Goal: Communication & Community: Answer question/provide support

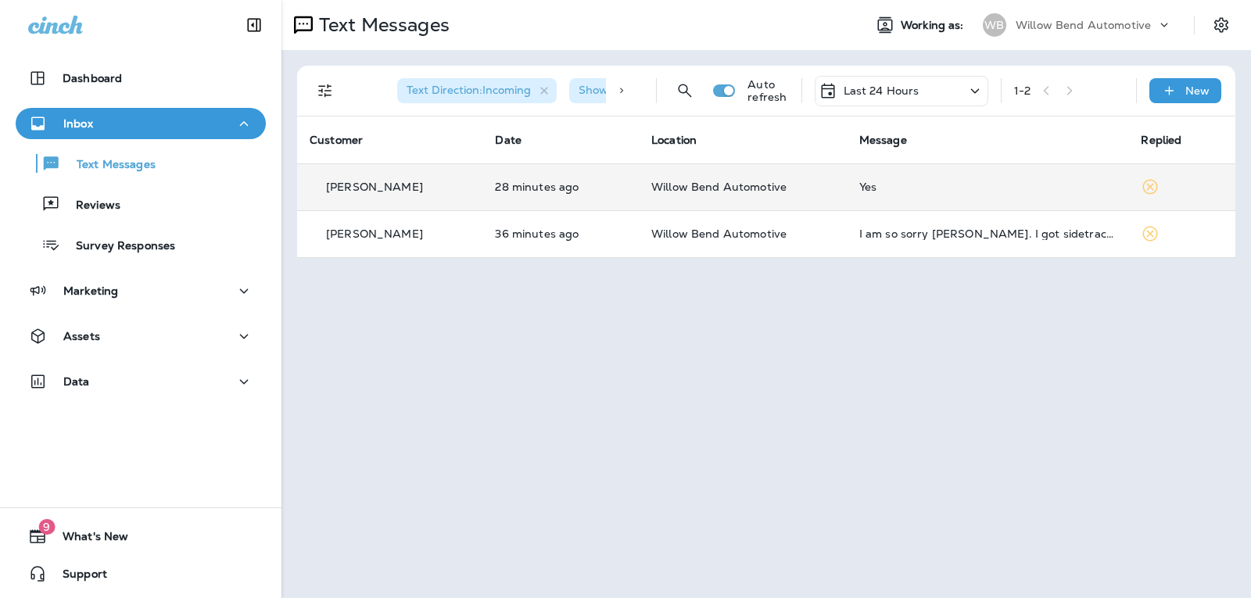
click at [943, 176] on td "Yes" at bounding box center [988, 186] width 282 height 47
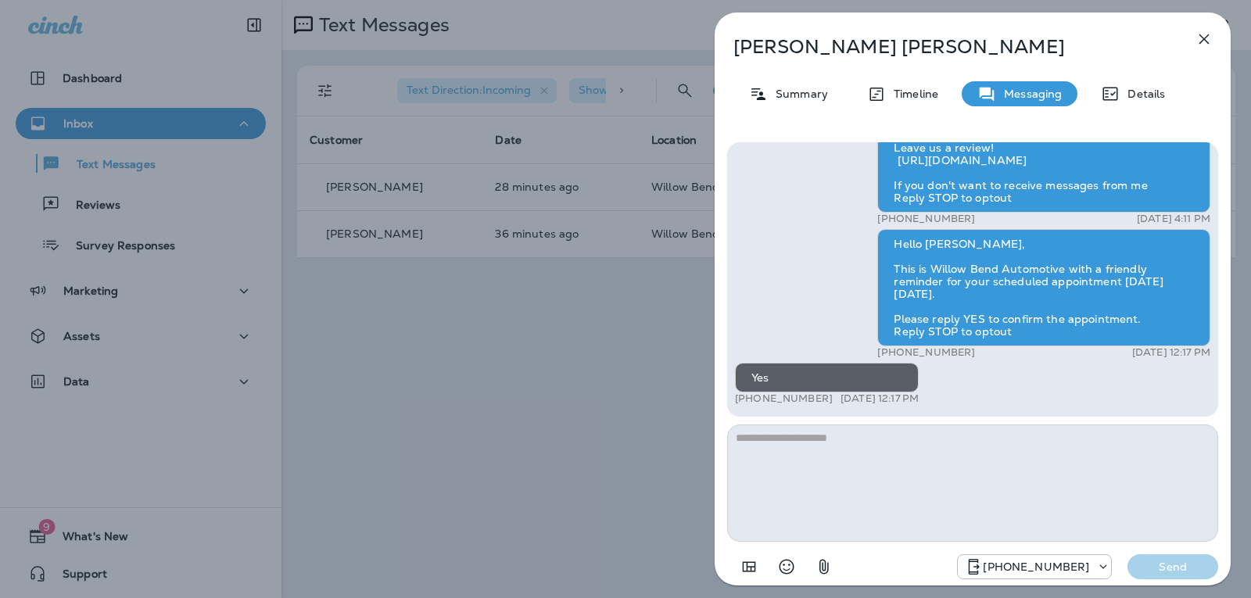
click at [784, 446] on textarea at bounding box center [972, 483] width 491 height 117
type textarea "*"
type textarea "**********"
click at [1173, 566] on p "Send" at bounding box center [1173, 567] width 66 height 14
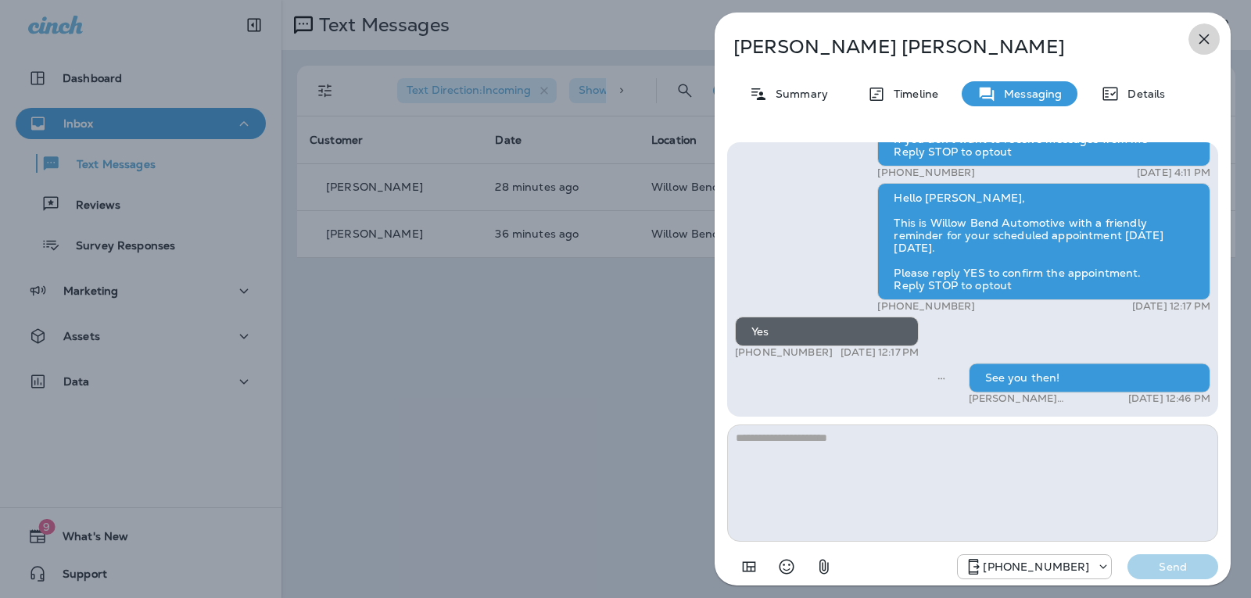
click at [1214, 39] on button "button" at bounding box center [1204, 38] width 31 height 31
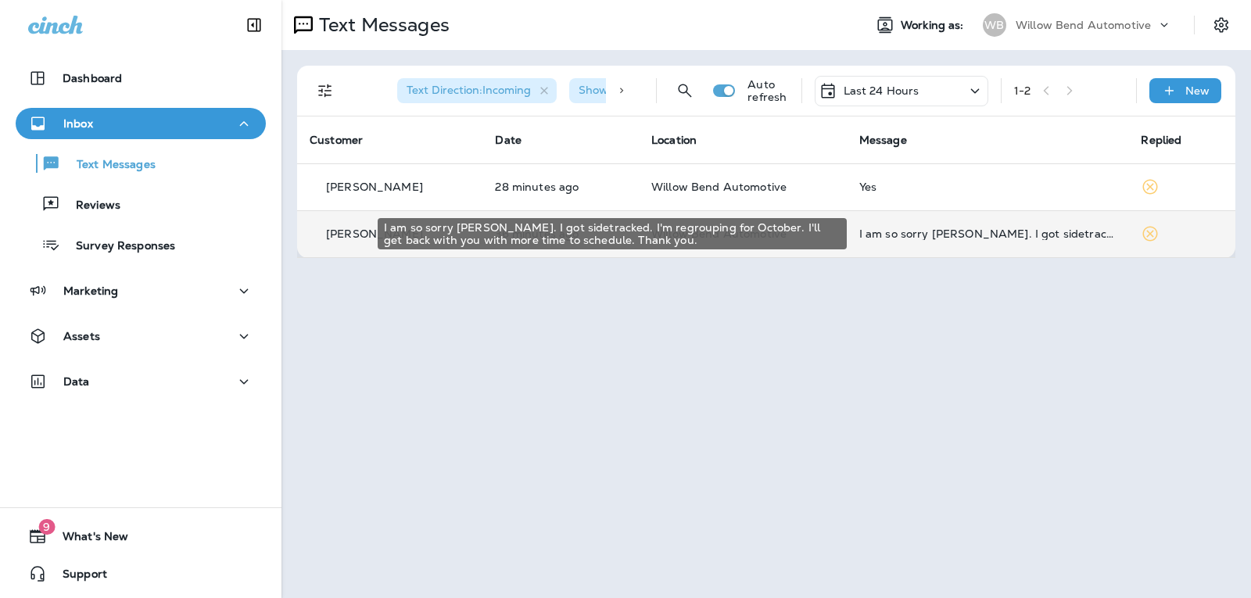
click at [946, 236] on div "I am so sorry [PERSON_NAME]. I got sidetracked. I'm regrouping for October. I'l…" at bounding box center [987, 234] width 257 height 13
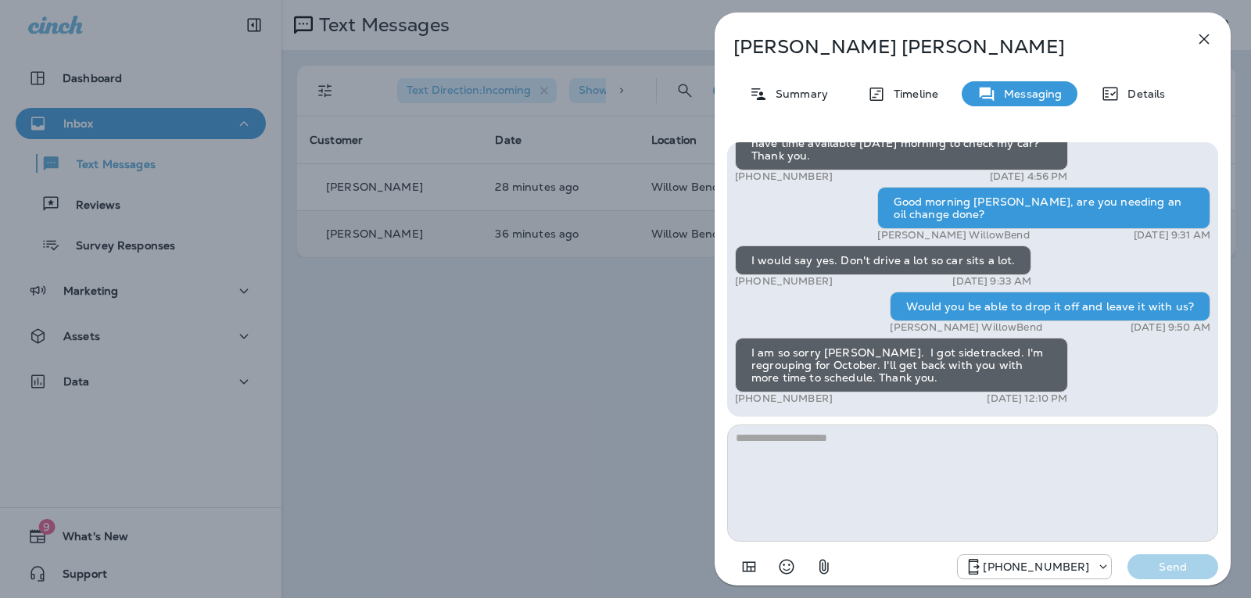
click at [833, 438] on textarea at bounding box center [972, 483] width 491 height 117
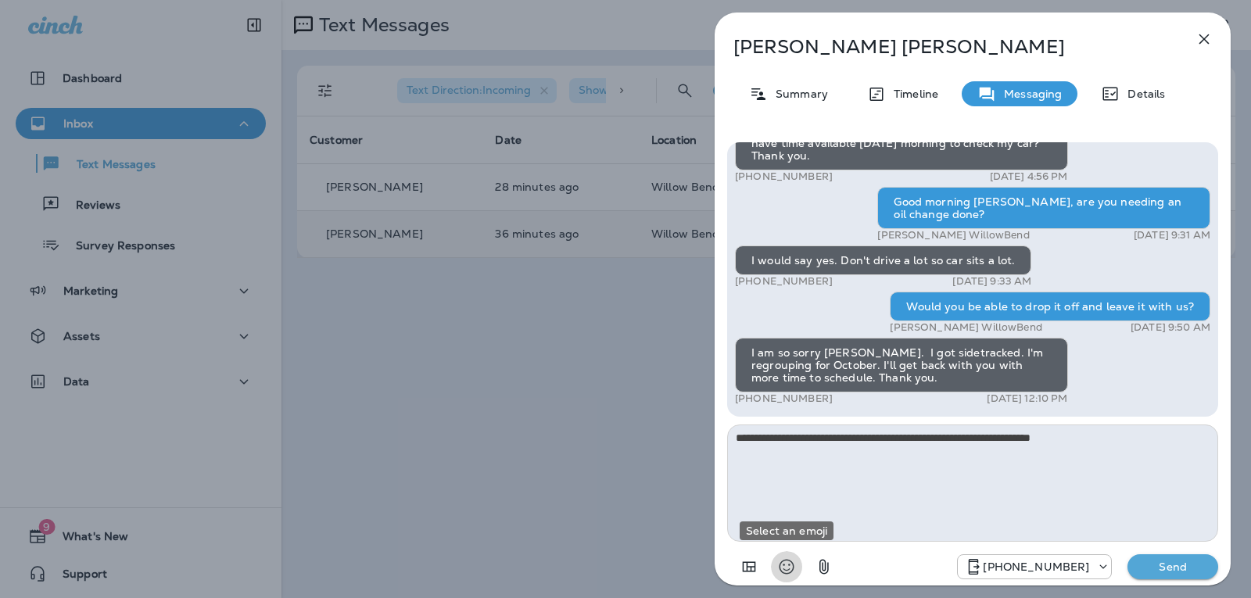
click at [795, 567] on icon "Select an emoji" at bounding box center [786, 567] width 19 height 19
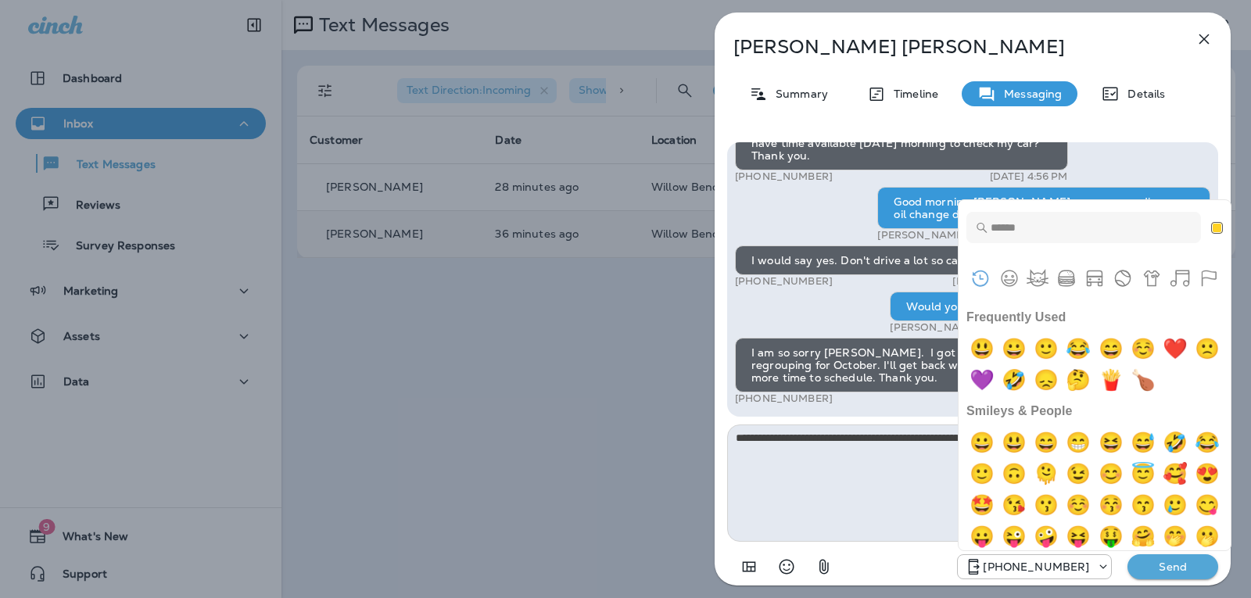
click at [1034, 346] on div "Frequently Used" at bounding box center [1095, 364] width 256 height 63
click at [1025, 350] on img "grinning" at bounding box center [1014, 348] width 31 height 31
type textarea "**********"
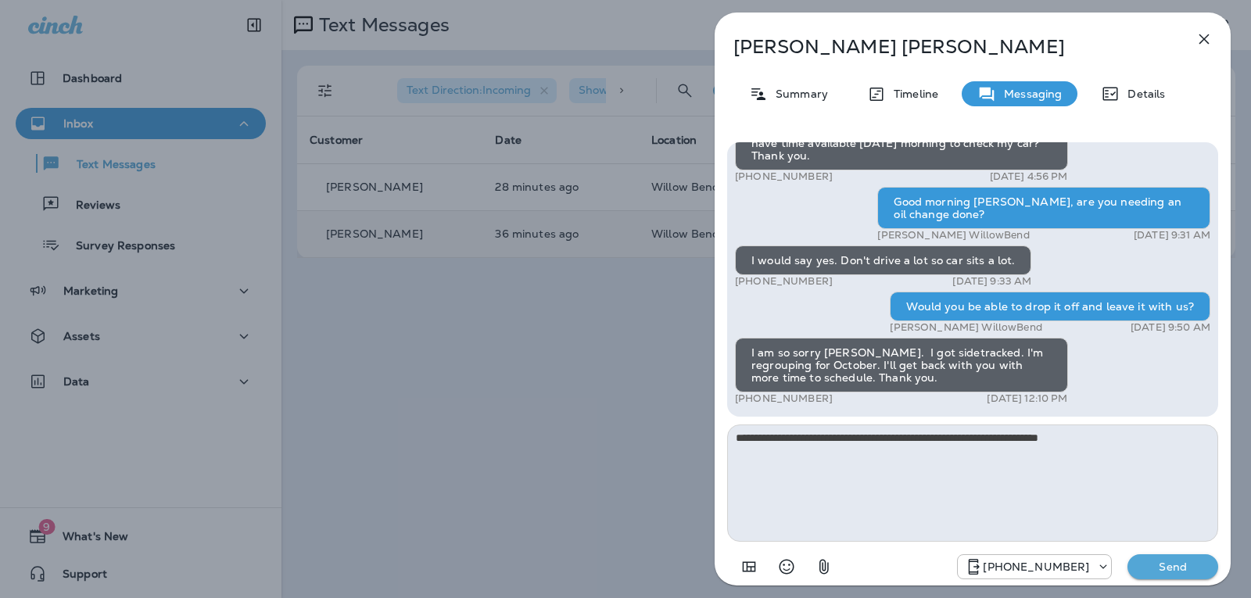
click at [1146, 566] on p "Send" at bounding box center [1173, 567] width 66 height 14
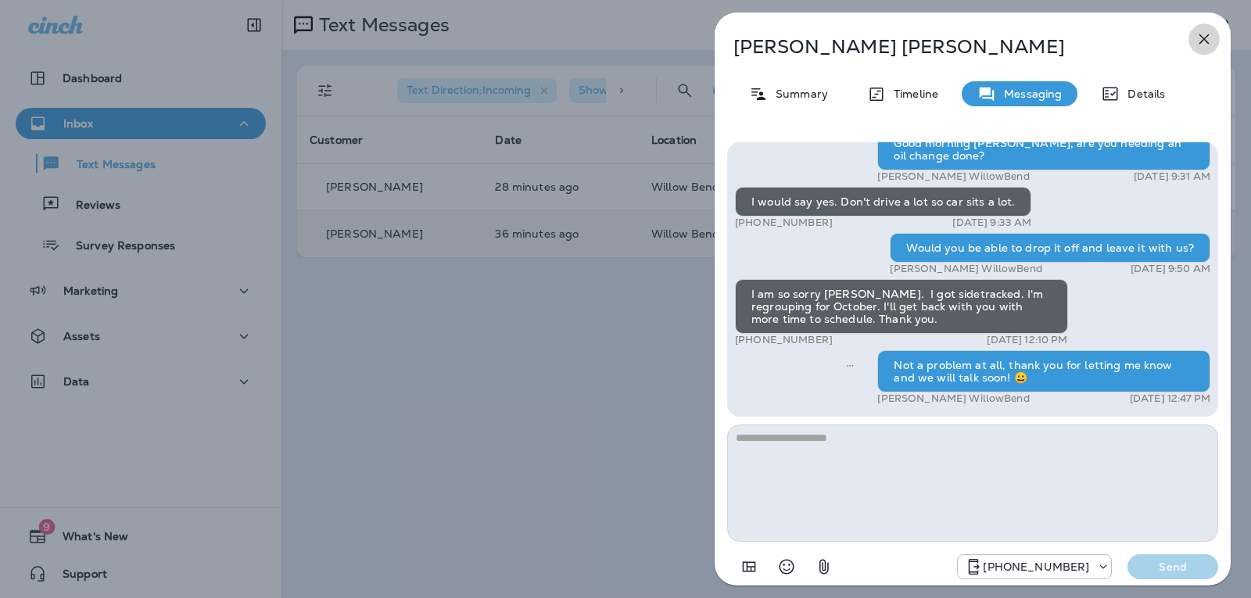
click at [1203, 45] on icon "button" at bounding box center [1204, 39] width 19 height 19
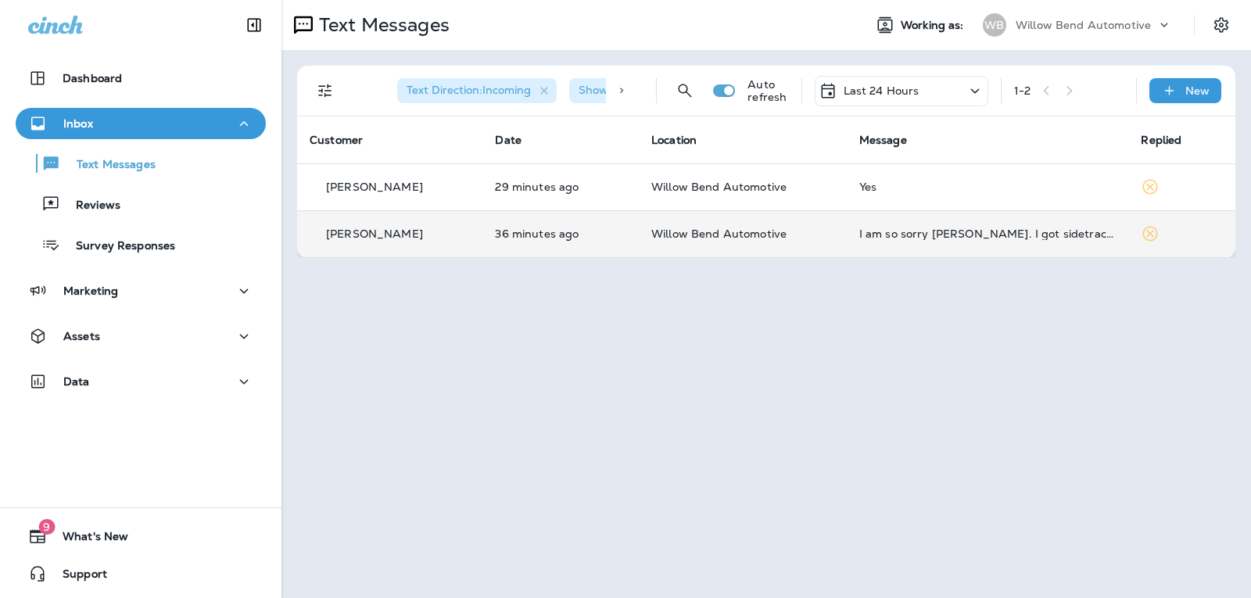
click at [868, 84] on p "Last 24 Hours" at bounding box center [882, 90] width 76 height 13
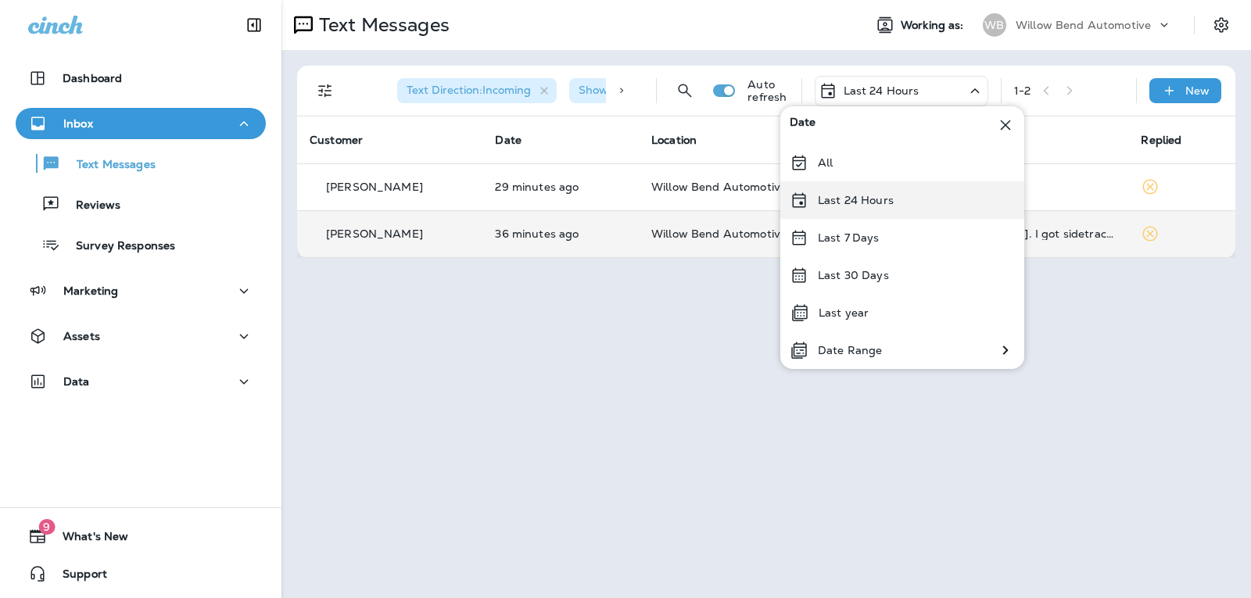
click at [883, 199] on p "Last 24 Hours" at bounding box center [856, 200] width 76 height 13
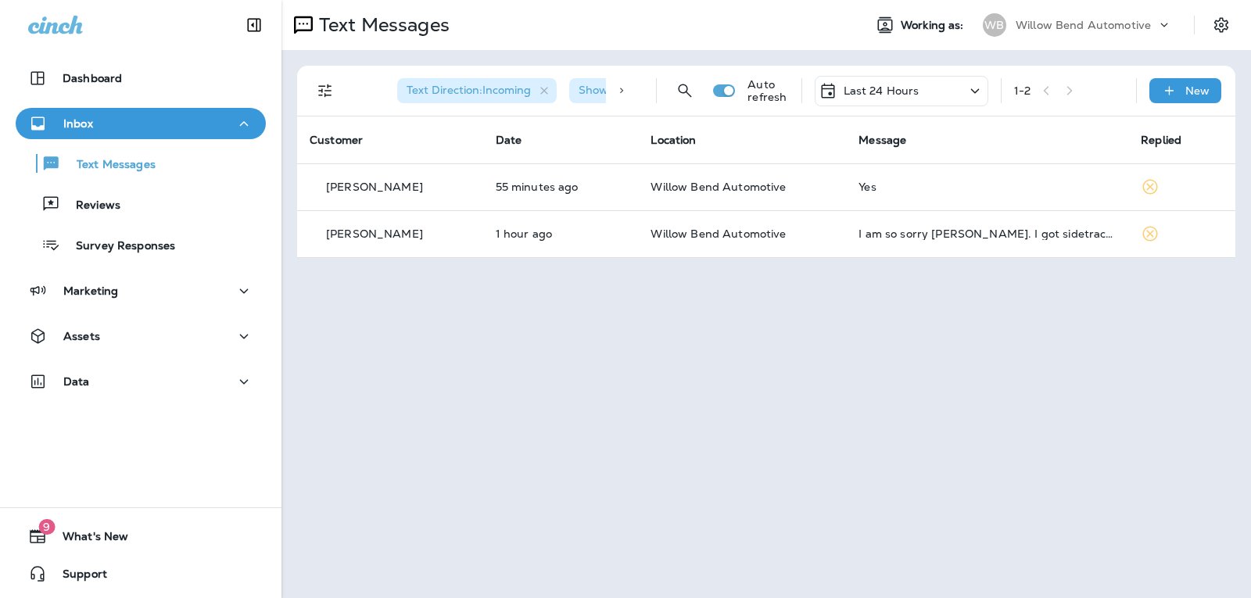
click at [922, 86] on div "Last 24 Hours" at bounding box center [902, 91] width 174 height 30
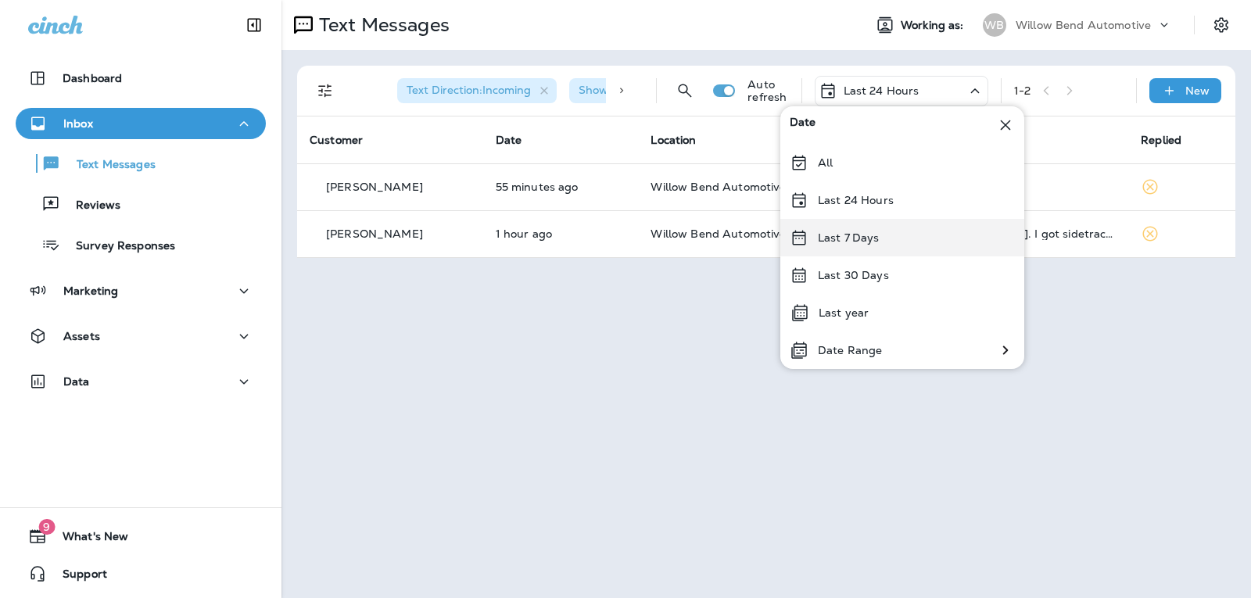
click at [913, 243] on div "Last 7 Days" at bounding box center [902, 238] width 244 height 38
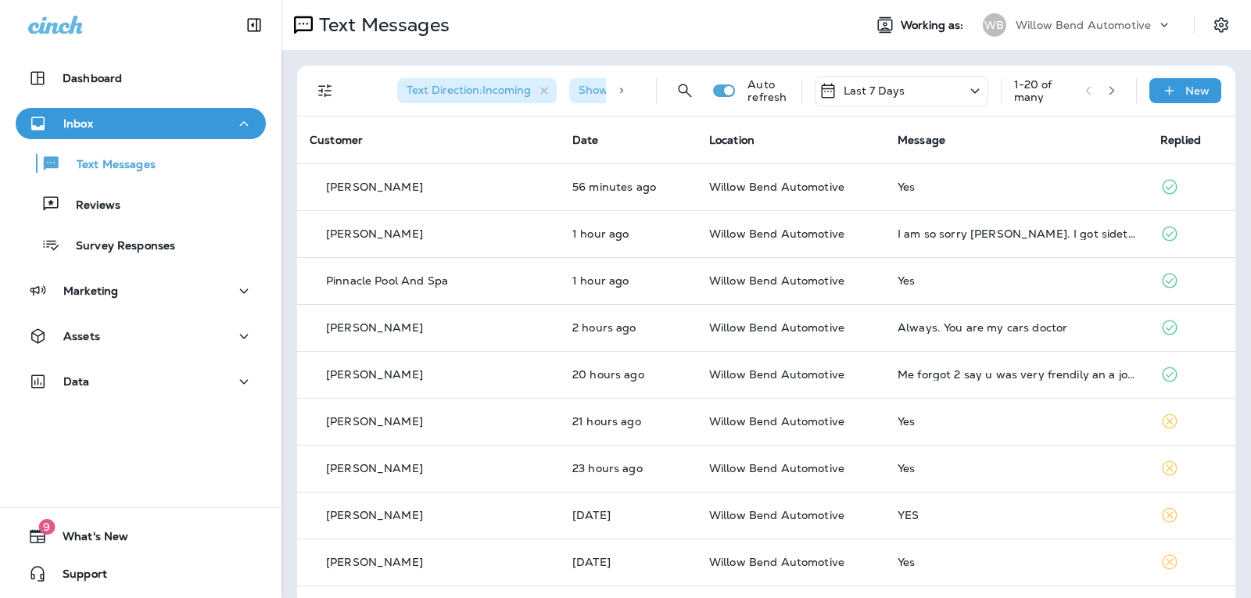
click at [900, 96] on div "Last 7 Days" at bounding box center [902, 91] width 174 height 30
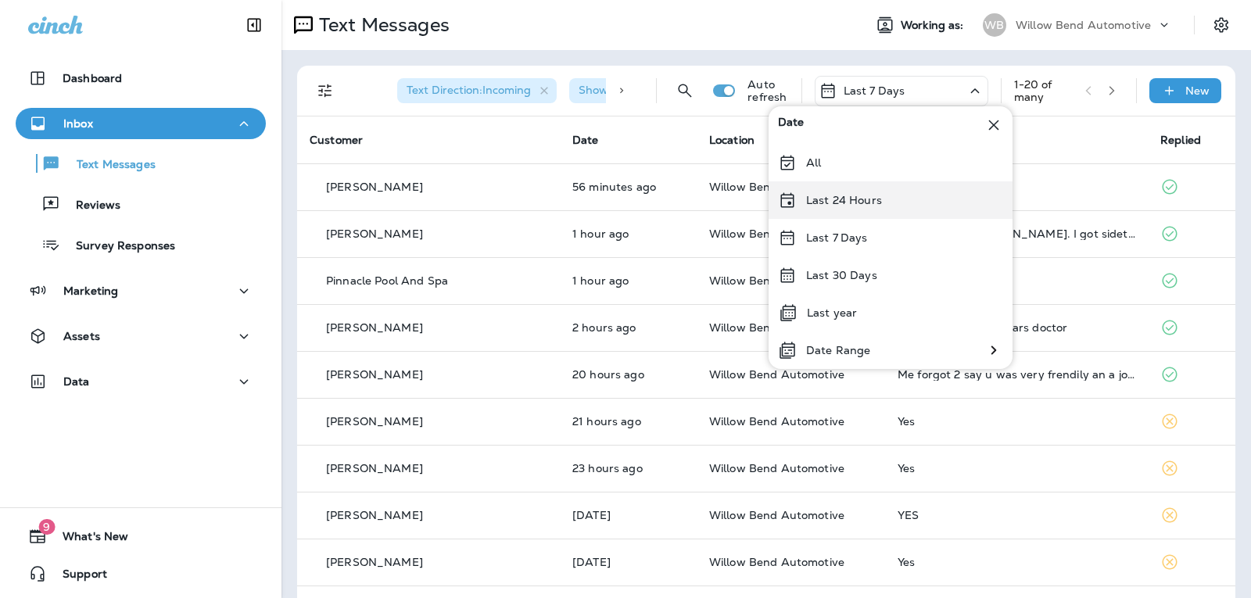
click at [891, 204] on div "Last 24 Hours" at bounding box center [891, 200] width 244 height 38
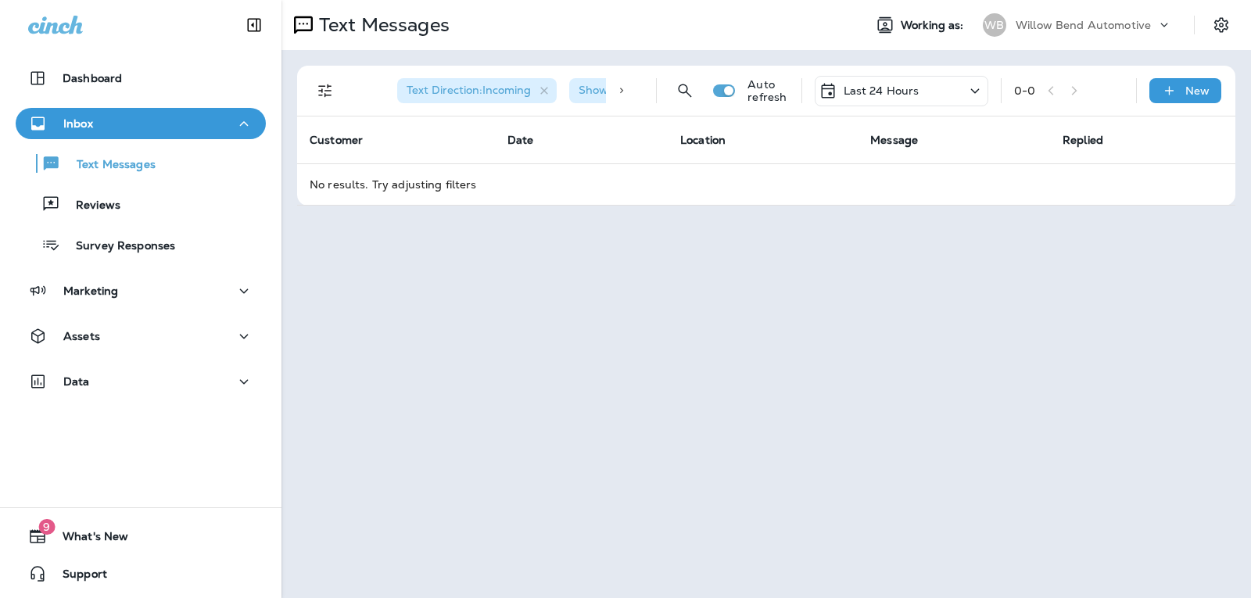
click at [884, 80] on div "Last 24 Hours" at bounding box center [902, 91] width 174 height 30
